Goal: Information Seeking & Learning: Learn about a topic

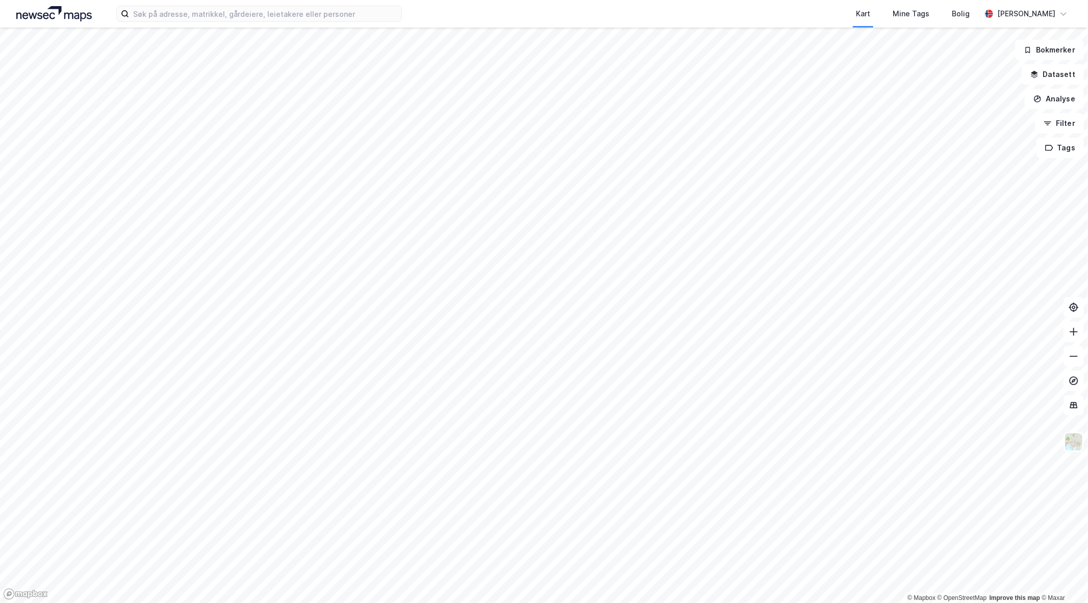
click at [321, 22] on div "Kart Mine Tags Bolig [PERSON_NAME]" at bounding box center [544, 14] width 1088 height 28
click at [332, 14] on input at bounding box center [265, 13] width 272 height 15
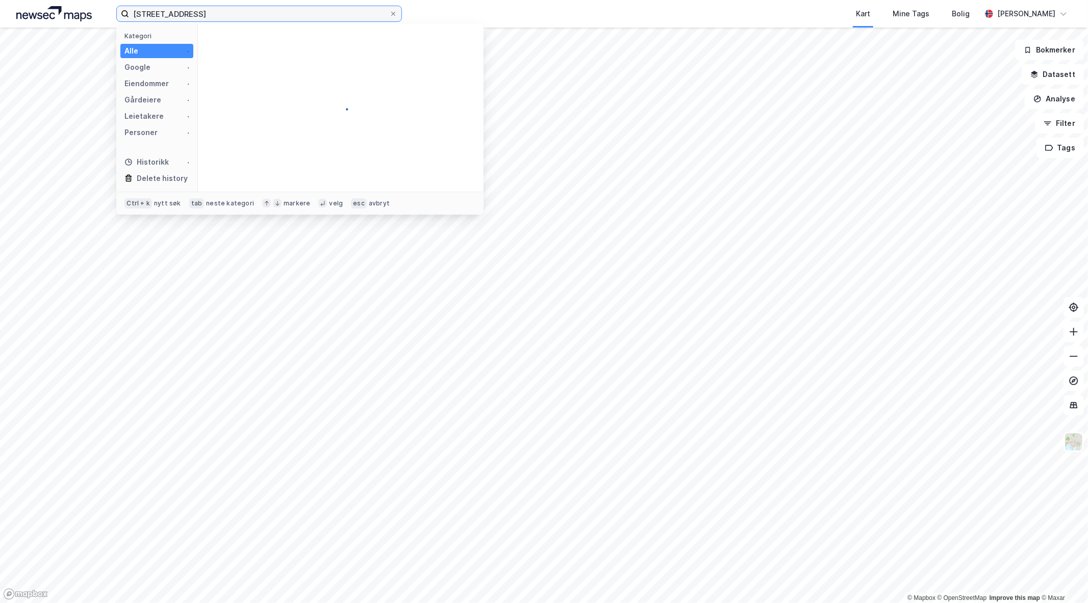
type input "[STREET_ADDRESS]"
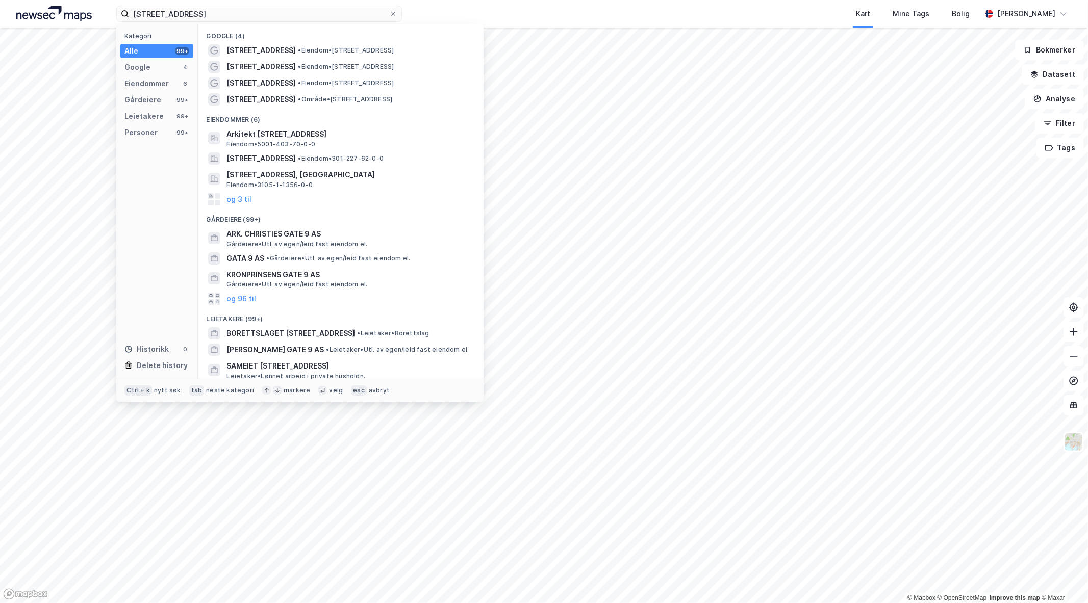
click at [344, 48] on span "• Eiendom • [STREET_ADDRESS]" at bounding box center [346, 50] width 96 height 8
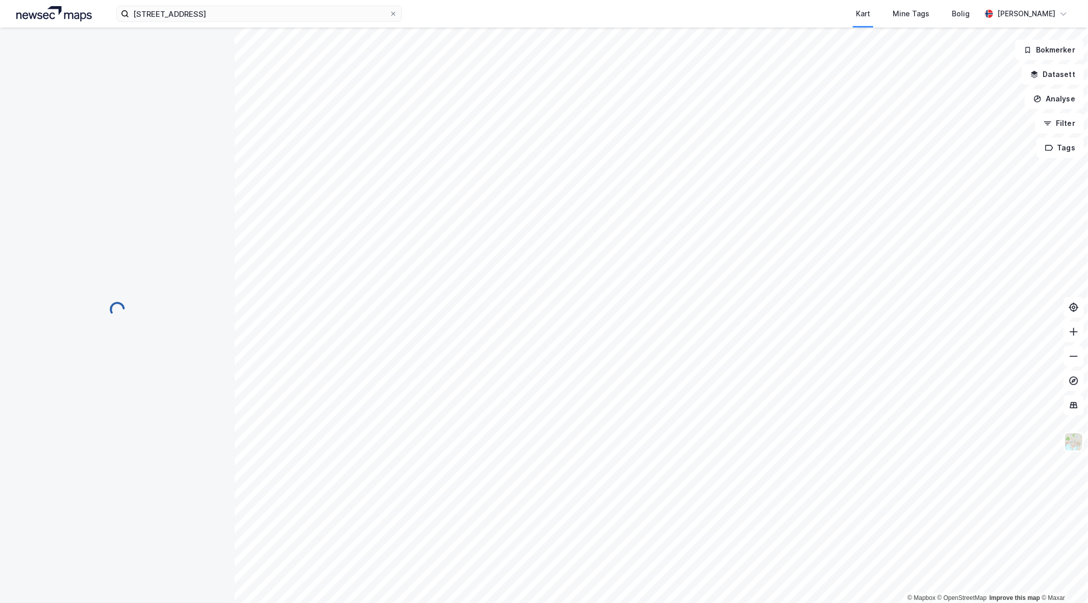
click at [340, 8] on div "chrisites gate 9 Kart Mine Tags Bolig [PERSON_NAME] © Mapbox © OpenStreetMap Im…" at bounding box center [544, 301] width 1088 height 603
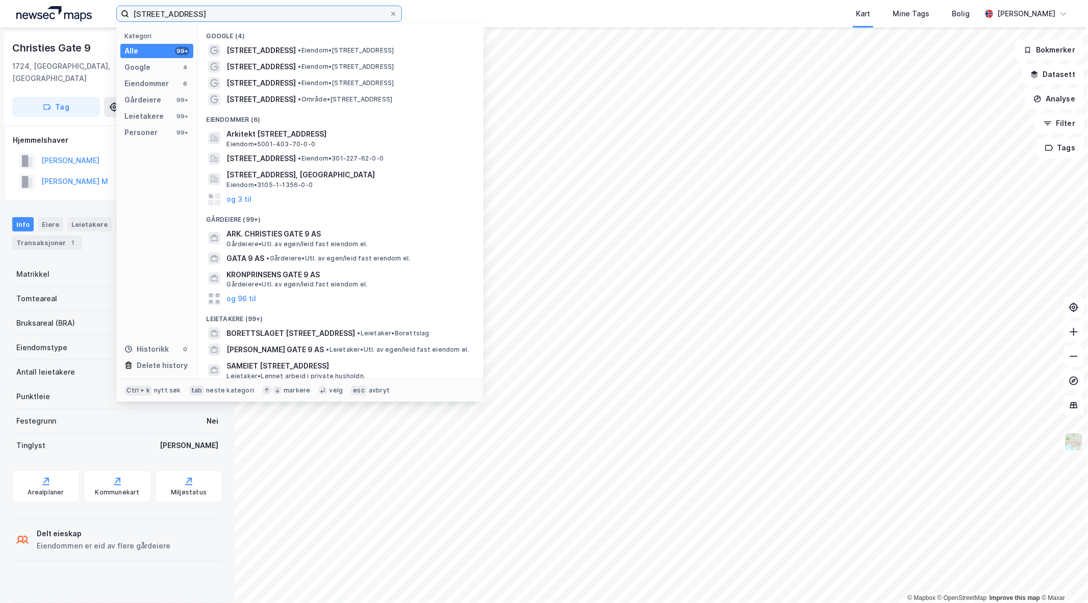
click at [335, 13] on input "[STREET_ADDRESS]" at bounding box center [259, 13] width 260 height 15
click at [352, 82] on span "• Eiendom • [STREET_ADDRESS]" at bounding box center [346, 83] width 96 height 8
